Goal: Information Seeking & Learning: Learn about a topic

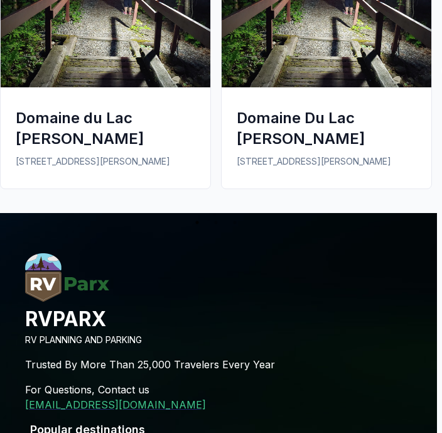
scroll to position [1818, 5]
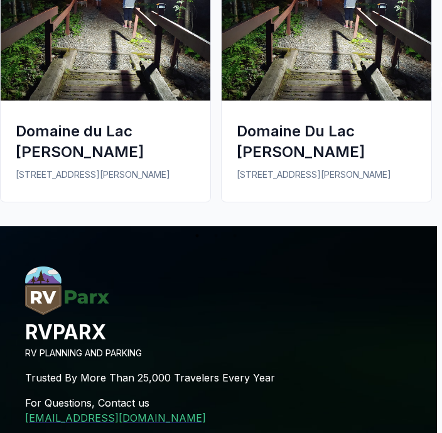
click at [354, 127] on div "Domaine Du Lac [PERSON_NAME]" at bounding box center [327, 141] width 180 height 41
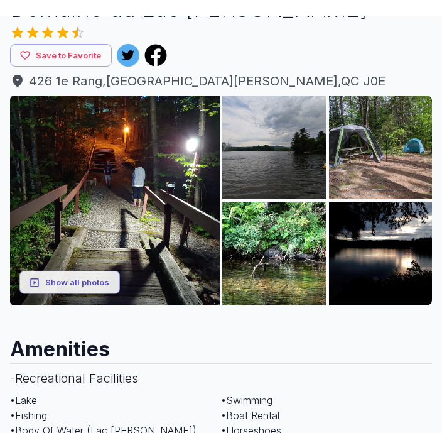
scroll to position [108, 0]
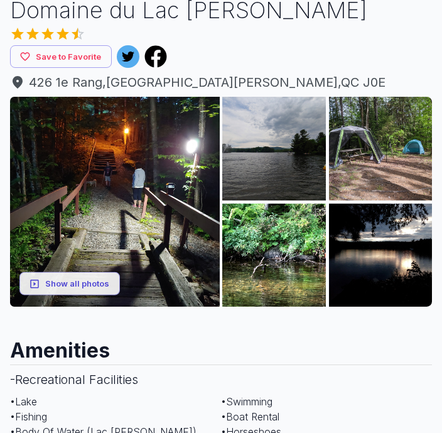
click at [394, 263] on img at bounding box center [380, 254] width 103 height 103
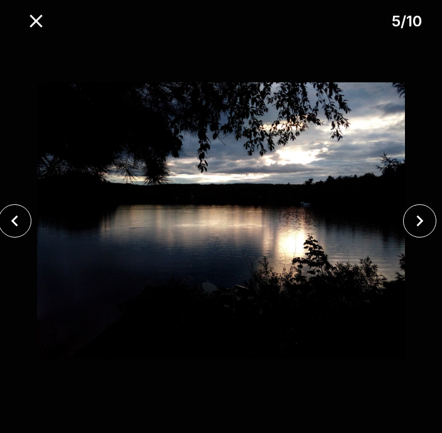
click at [423, 226] on icon "close" at bounding box center [420, 220] width 7 height 11
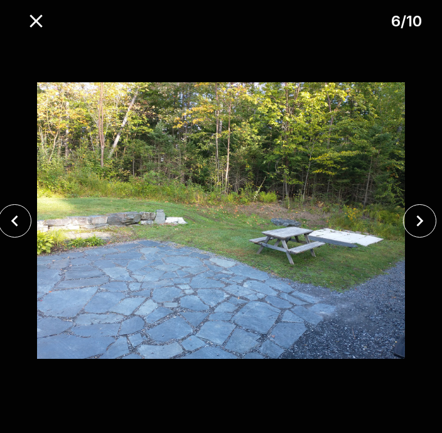
click at [429, 232] on icon "close" at bounding box center [420, 221] width 22 height 22
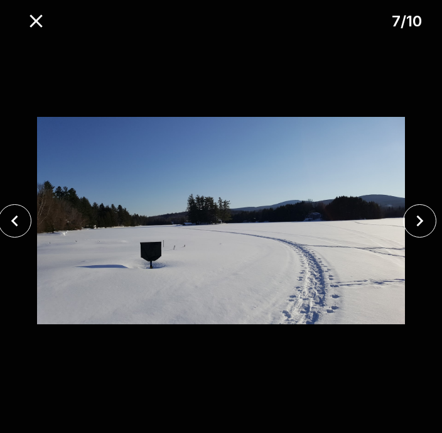
click at [435, 229] on button "close" at bounding box center [419, 220] width 33 height 33
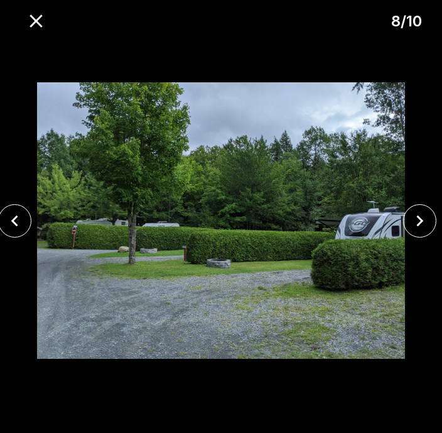
click at [427, 229] on icon "close" at bounding box center [420, 221] width 22 height 22
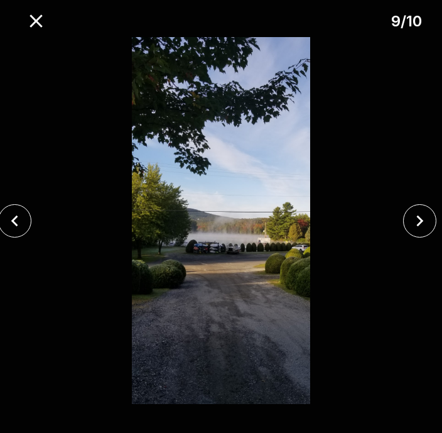
click at [433, 228] on button "close" at bounding box center [419, 220] width 33 height 33
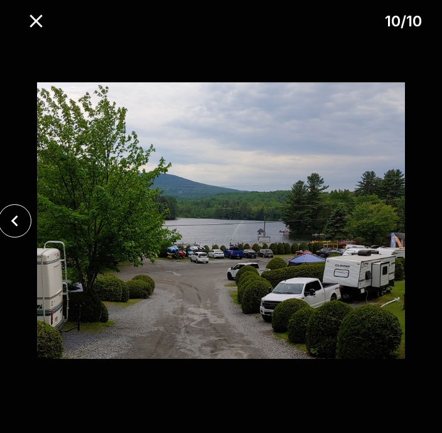
click at [434, 228] on div at bounding box center [221, 220] width 442 height 367
click at [41, 30] on icon "close" at bounding box center [36, 21] width 22 height 22
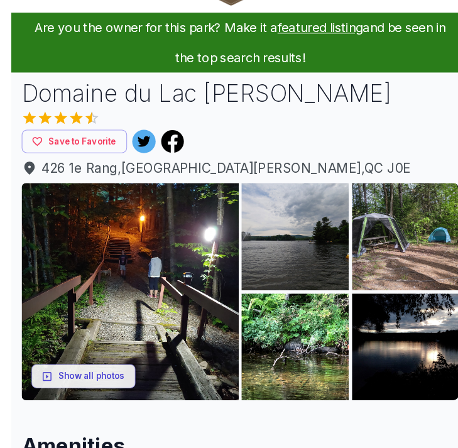
scroll to position [0, 0]
